Goal: Communication & Community: Answer question/provide support

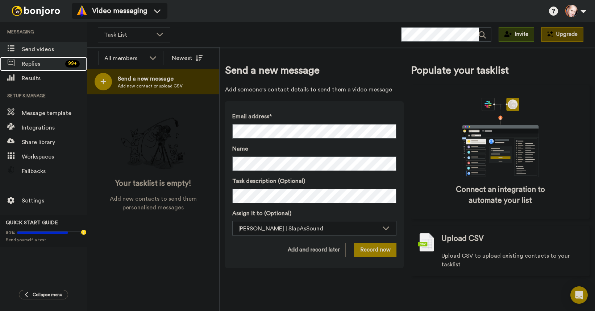
click at [36, 65] on span "Replies" at bounding box center [42, 63] width 41 height 9
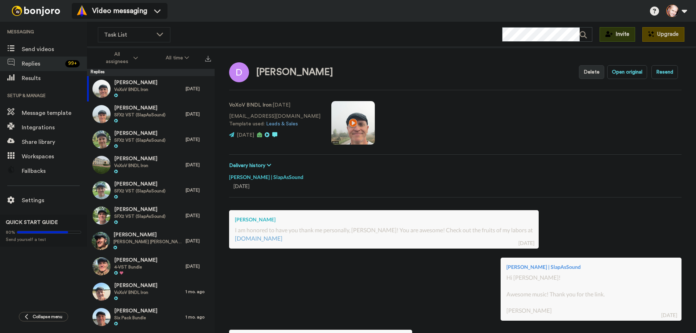
scroll to position [73, 0]
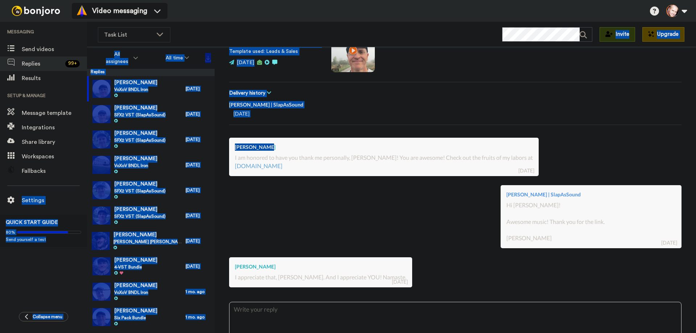
drag, startPoint x: 387, startPoint y: 145, endPoint x: -169, endPoint y: 204, distance: 559.0
click at [0, 204] on html "Video messaging Switch to Video messaging Testimonials Try me for free! Setting…" at bounding box center [348, 166] width 696 height 333
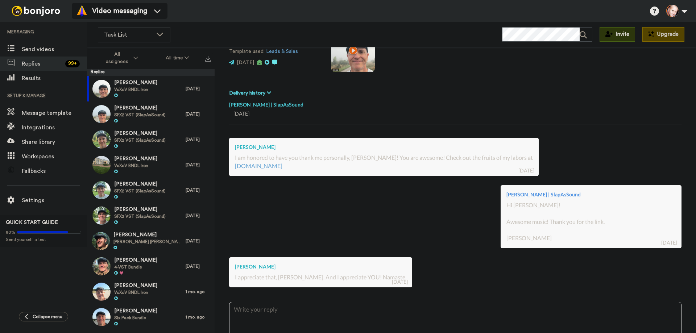
click at [326, 203] on div "[PERSON_NAME] | SlapAsSound Hi [PERSON_NAME]! Awesome music! Thank you for the …" at bounding box center [455, 216] width 453 height 72
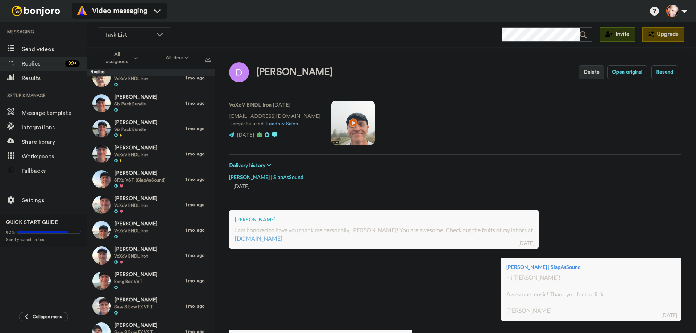
scroll to position [254, 0]
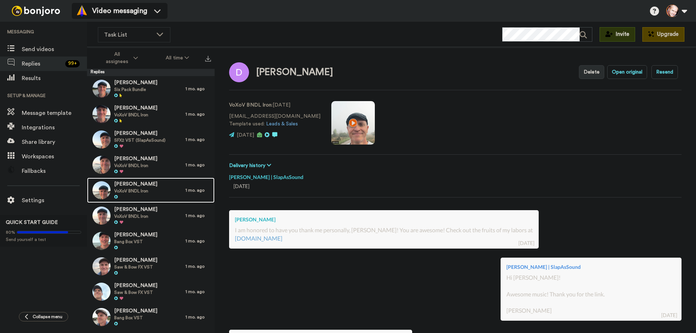
click at [133, 185] on span "[PERSON_NAME]" at bounding box center [135, 184] width 43 height 7
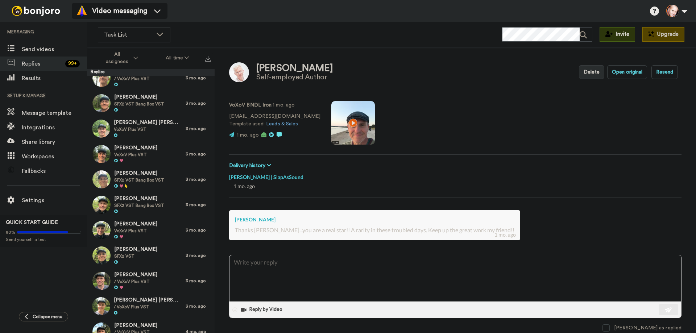
scroll to position [1008, 0]
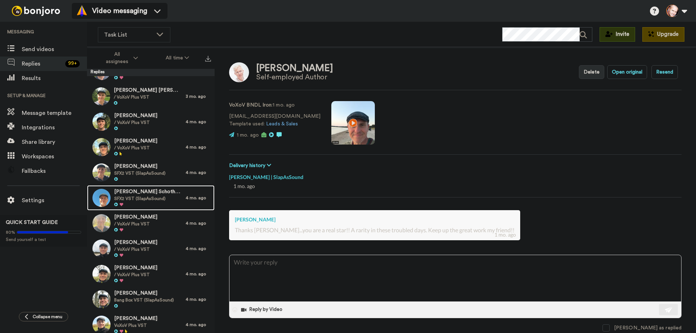
click at [136, 194] on span "[PERSON_NAME] Schothorst" at bounding box center [148, 192] width 68 height 7
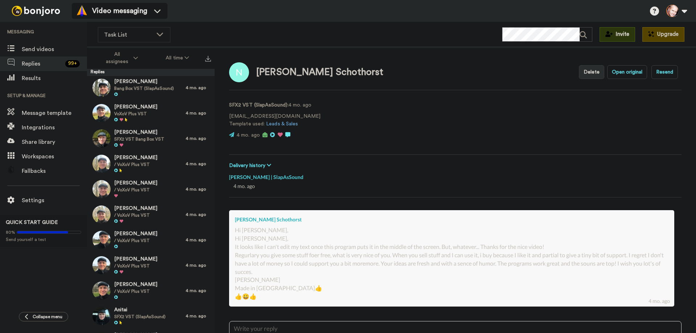
scroll to position [1262, 0]
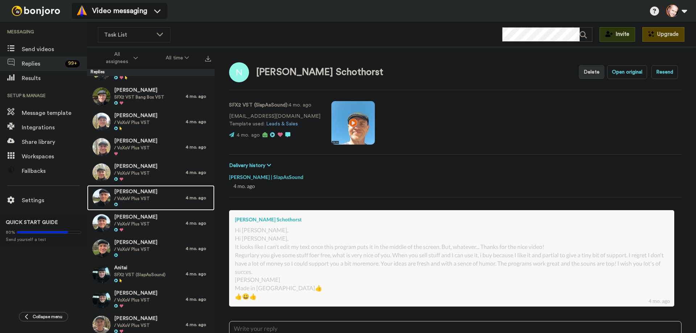
click at [140, 190] on span "[PERSON_NAME]" at bounding box center [135, 192] width 43 height 7
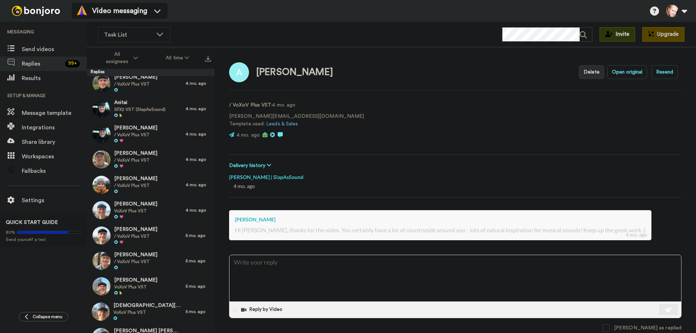
scroll to position [1516, 0]
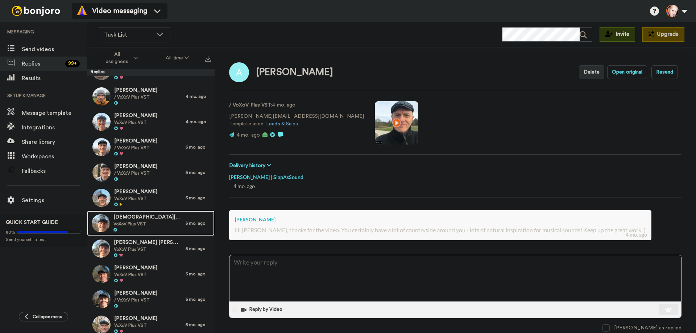
click at [149, 216] on span "[DEMOGRAPHIC_DATA][PERSON_NAME]" at bounding box center [148, 217] width 69 height 7
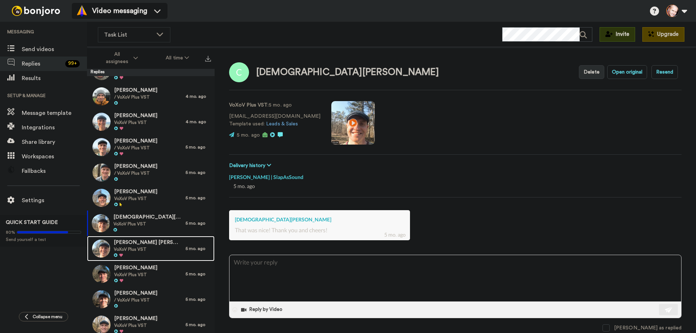
click at [143, 246] on span "[PERSON_NAME] [PERSON_NAME]" at bounding box center [148, 242] width 68 height 7
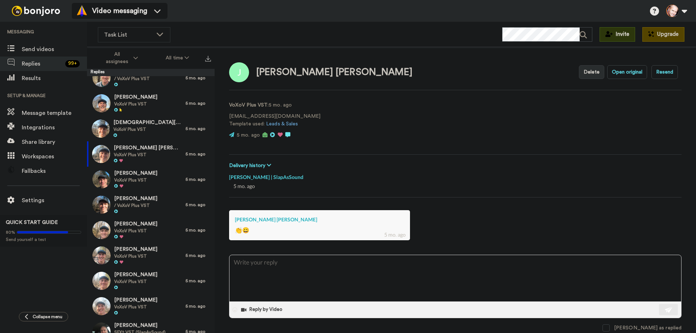
scroll to position [1661, 0]
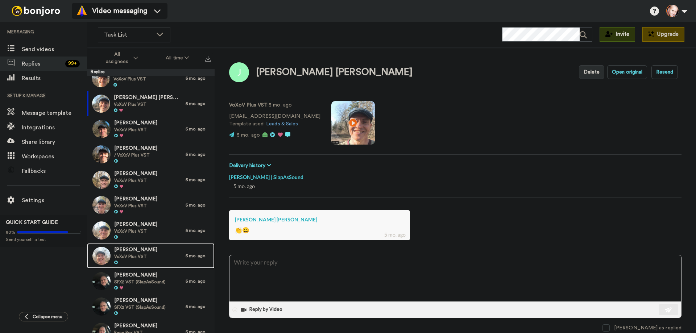
click at [143, 246] on div "[PERSON_NAME] VoXoV Plus VST" at bounding box center [136, 255] width 99 height 25
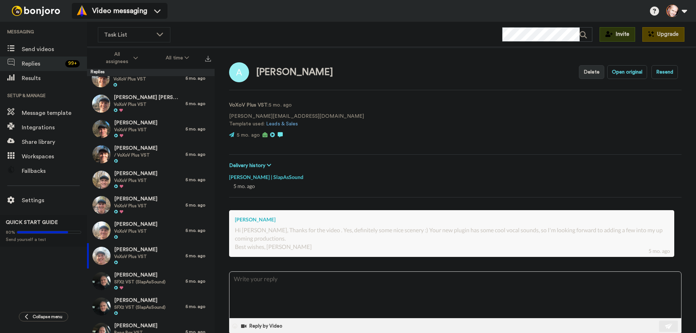
scroll to position [1914, 0]
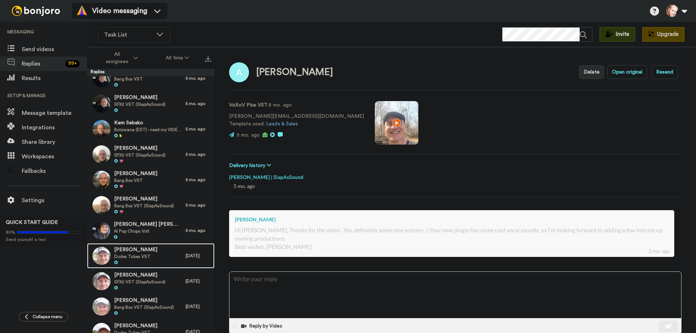
click at [143, 246] on div "[PERSON_NAME] Dudes Tubes VST" at bounding box center [136, 255] width 99 height 25
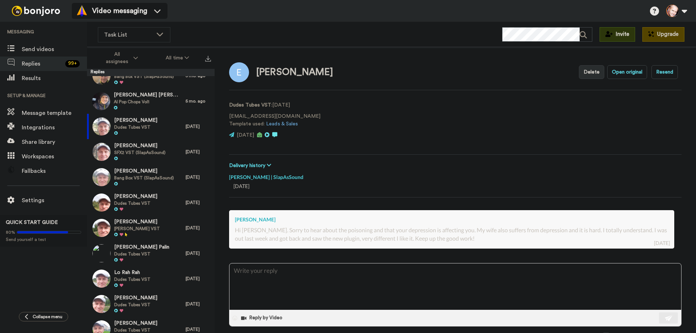
scroll to position [2132, 0]
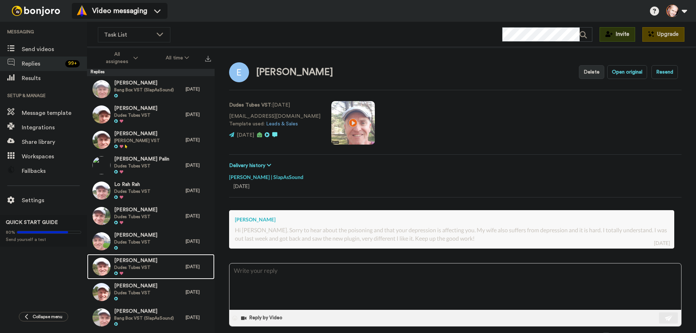
click at [156, 261] on span "[PERSON_NAME]" at bounding box center [135, 260] width 43 height 7
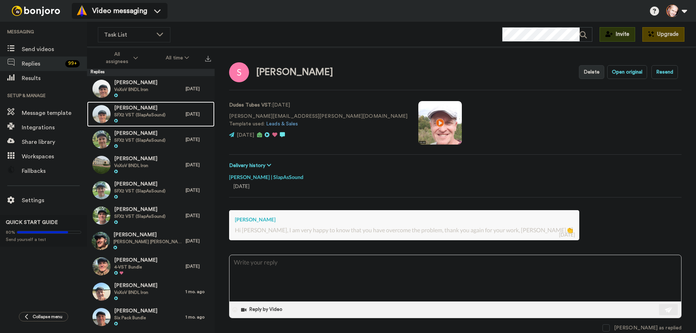
click at [125, 113] on span "SFX2 VST (SlapAsSound)" at bounding box center [139, 115] width 51 height 6
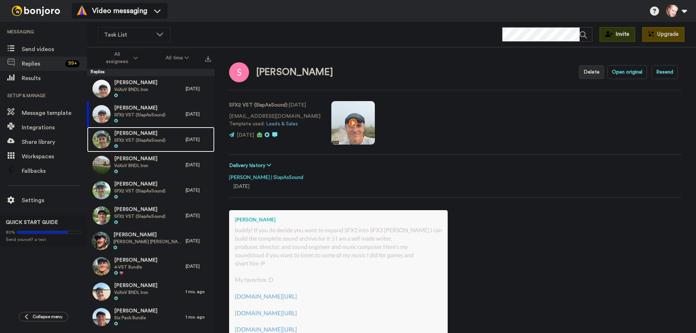
click at [128, 137] on span "[PERSON_NAME]" at bounding box center [139, 133] width 51 height 7
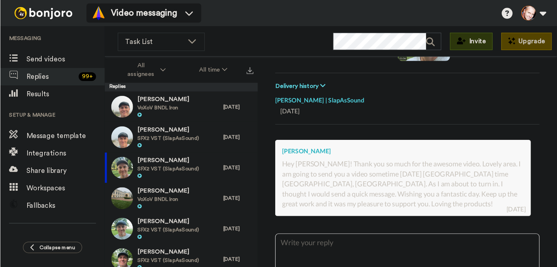
scroll to position [94, 0]
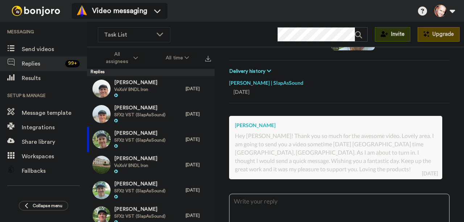
type textarea "x"
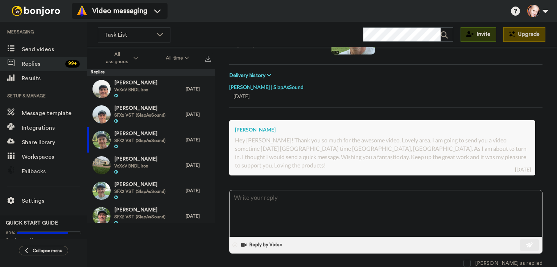
scroll to position [81, 0]
